Goal: Information Seeking & Learning: Learn about a topic

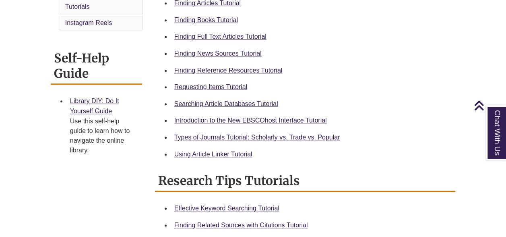
scroll to position [282, 0]
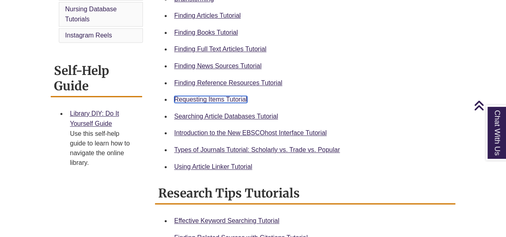
click at [197, 100] on link "Requesting Items Tutorial" at bounding box center [210, 99] width 73 height 7
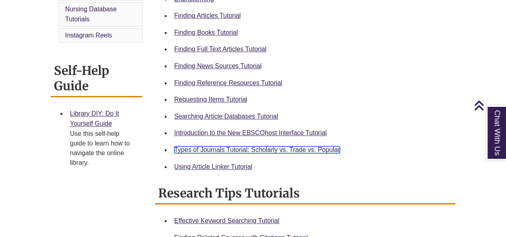
click at [223, 152] on link "Types of Journals Tutorial: Scholarly vs. Trade vs. Popular" at bounding box center [257, 149] width 166 height 7
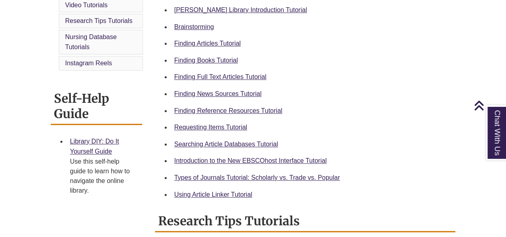
scroll to position [242, 0]
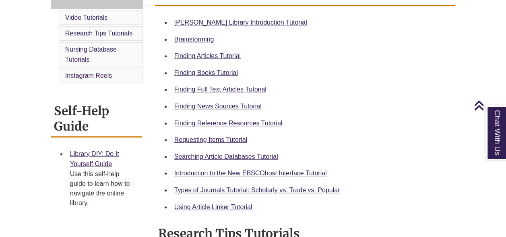
click at [221, 51] on div "Finding Articles Tutorial" at bounding box center [311, 56] width 275 height 10
click at [221, 54] on link "Finding Articles Tutorial" at bounding box center [207, 55] width 66 height 7
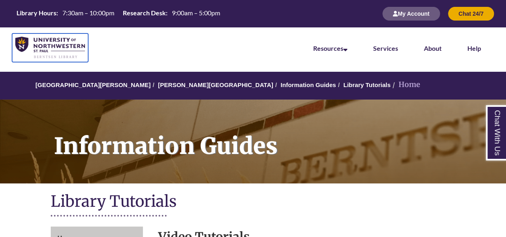
click at [45, 52] on img at bounding box center [50, 48] width 70 height 22
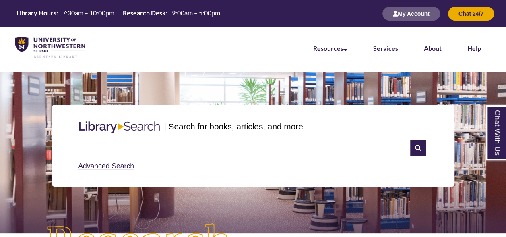
click at [162, 151] on input "text" at bounding box center [244, 148] width 332 height 16
type input "**********"
click at [416, 148] on icon at bounding box center [417, 148] width 15 height 16
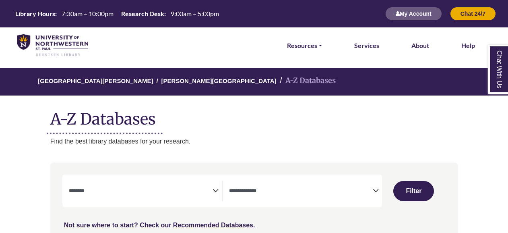
select select "Database Subject Filter"
select select "Database Types Filter"
select select "Database Subject Filter"
select select "Database Types Filter"
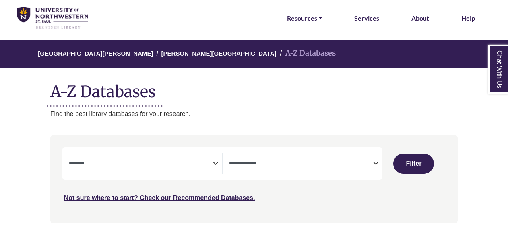
scroll to position [40, 0]
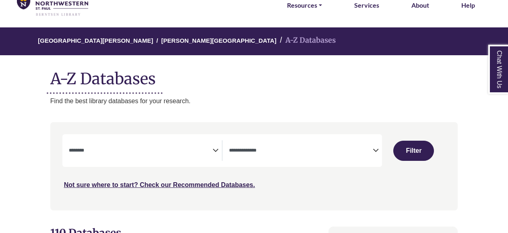
click at [213, 159] on div "**********" at bounding box center [145, 150] width 153 height 21
click at [213, 143] on icon "Search filters" at bounding box center [216, 149] width 6 height 12
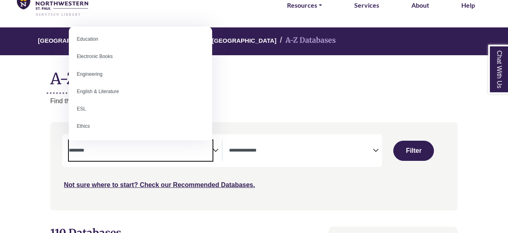
scroll to position [242, 0]
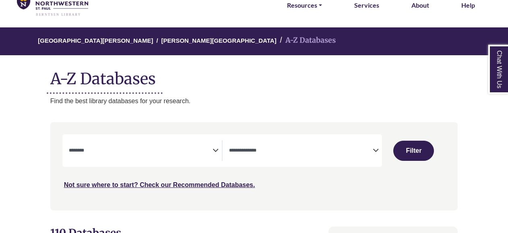
click at [252, 82] on h1 "A-Z Databases" at bounding box center [254, 75] width 408 height 25
click at [101, 150] on textarea "Search" at bounding box center [141, 151] width 144 height 6
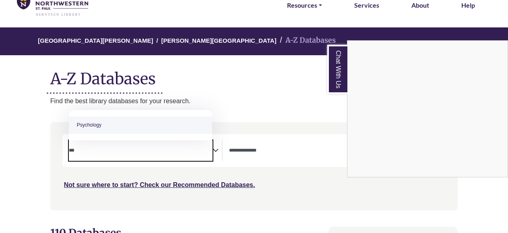
type textarea "***"
select select "*****"
type textarea "****"
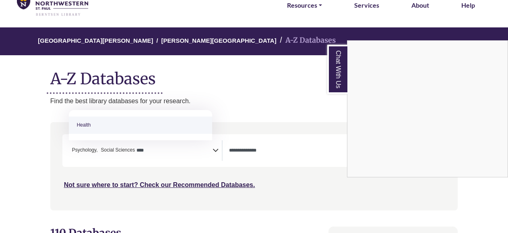
select select "*****"
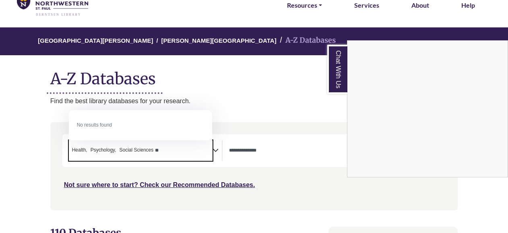
type textarea "*"
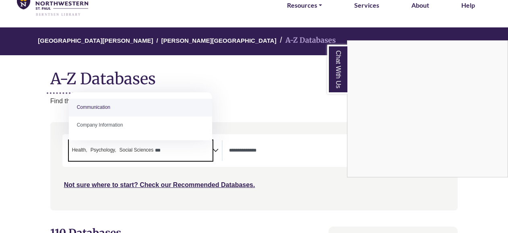
type textarea "***"
select select "*****"
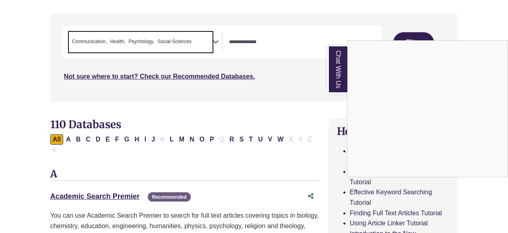
scroll to position [161, 0]
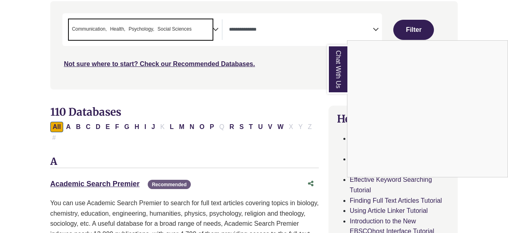
click at [340, 33] on div "Chat With Us" at bounding box center [254, 116] width 508 height 233
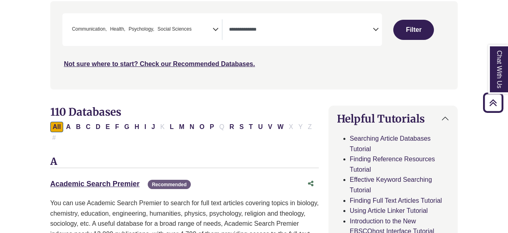
click at [361, 29] on textarea "Search" at bounding box center [301, 30] width 144 height 6
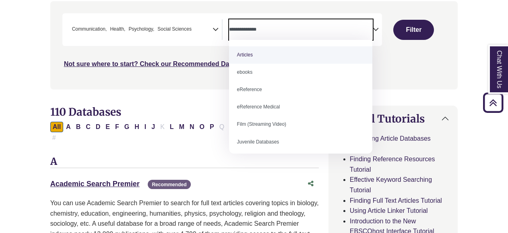
click at [366, 30] on textarea "Search" at bounding box center [301, 30] width 144 height 6
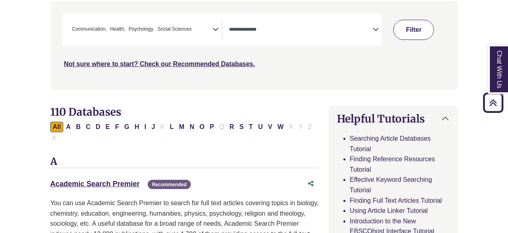
click at [414, 29] on button "Filter" at bounding box center [413, 30] width 41 height 20
select select "Database Types Filter"
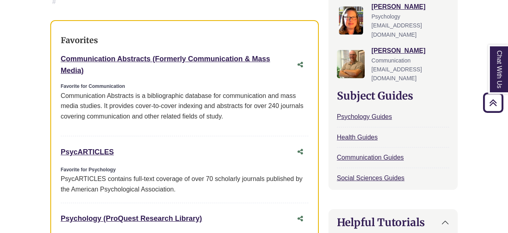
scroll to position [322, 0]
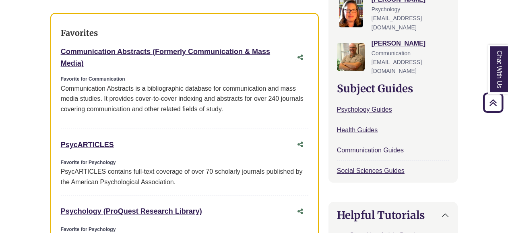
drag, startPoint x: 56, startPoint y: 130, endPoint x: 134, endPoint y: 138, distance: 78.5
copy link "PsycARTICLES"
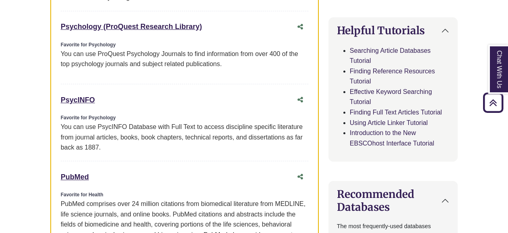
scroll to position [564, 0]
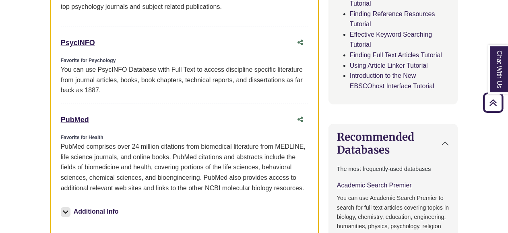
drag, startPoint x: 52, startPoint y: 106, endPoint x: 106, endPoint y: 104, distance: 53.6
click at [106, 104] on div "Favorites Communication Abstracts (Formerly Communication & Mass Media) This li…" at bounding box center [184, 10] width 269 height 479
copy link "PubMed"
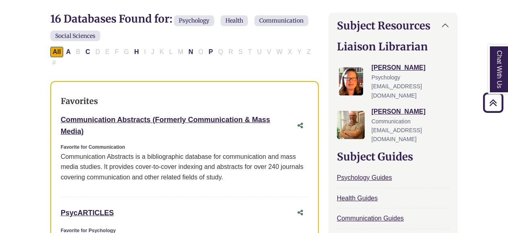
scroll to position [242, 0]
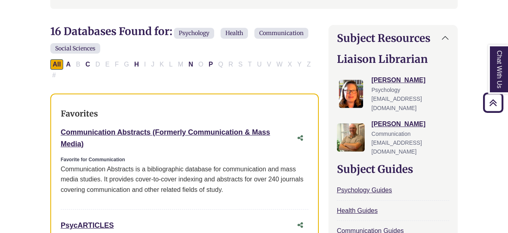
click at [138, 126] on div "Communication Abstracts (Formerly Communication & Mass Media) This link opens i…" at bounding box center [177, 137] width 232 height 23
click at [137, 128] on link "Communication Abstracts (Formerly Communication & Mass Media) This link opens i…" at bounding box center [165, 138] width 209 height 20
drag, startPoint x: 56, startPoint y: 114, endPoint x: 101, endPoint y: 133, distance: 49.1
copy link "Communication Abstracts (Formerly Communication & Mass Media)"
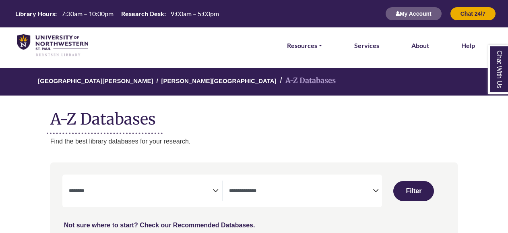
select select "Database Subject Filter"
select select "Database Types Filter"
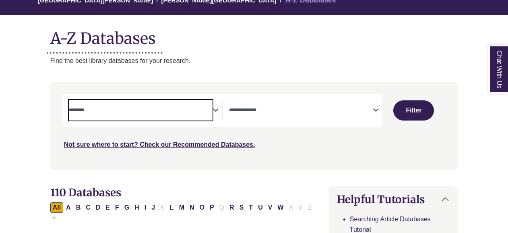
click at [191, 104] on span "Search filters" at bounding box center [141, 110] width 144 height 21
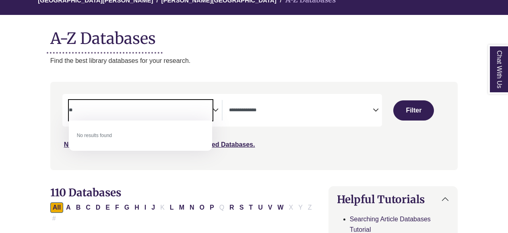
type textarea "*"
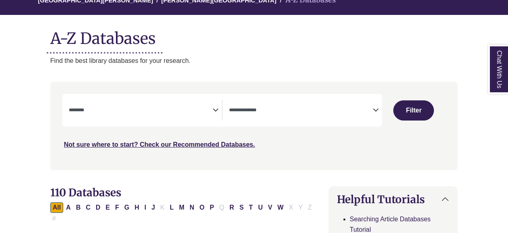
click at [228, 33] on h1 "A-Z Databases" at bounding box center [254, 35] width 408 height 25
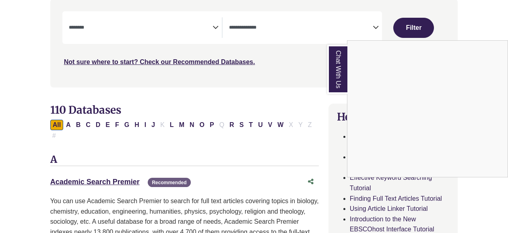
scroll to position [161, 0]
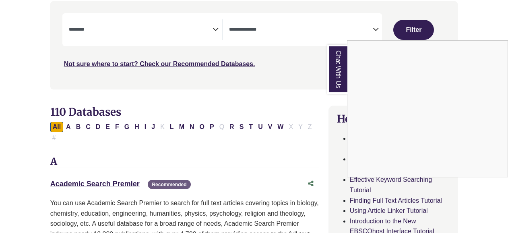
click at [109, 172] on div "Chat With Us" at bounding box center [254, 116] width 508 height 233
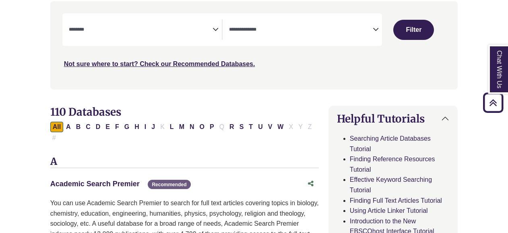
click at [108, 180] on link "Academic Search Premier This link opens in a new window" at bounding box center [94, 184] width 89 height 8
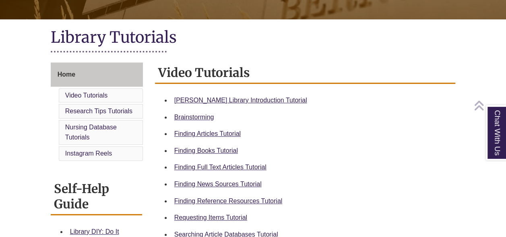
scroll to position [201, 0]
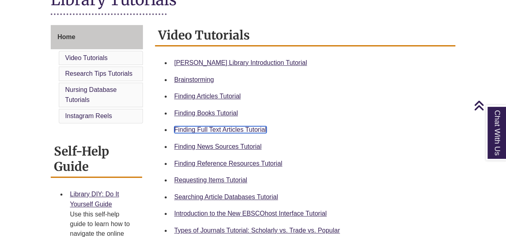
click at [228, 132] on link "Finding Full Text Articles Tutorial" at bounding box center [220, 129] width 92 height 7
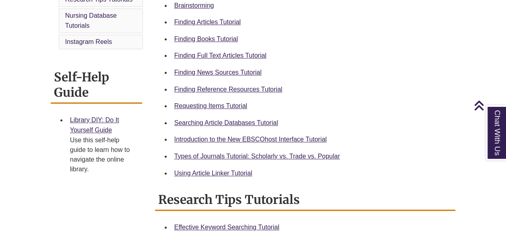
scroll to position [322, 0]
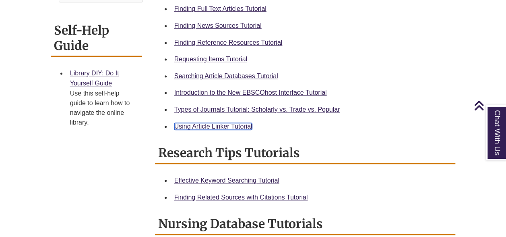
click at [217, 125] on link "Using Article Linker Tutorial" at bounding box center [213, 126] width 78 height 7
